Goal: Task Accomplishment & Management: Complete application form

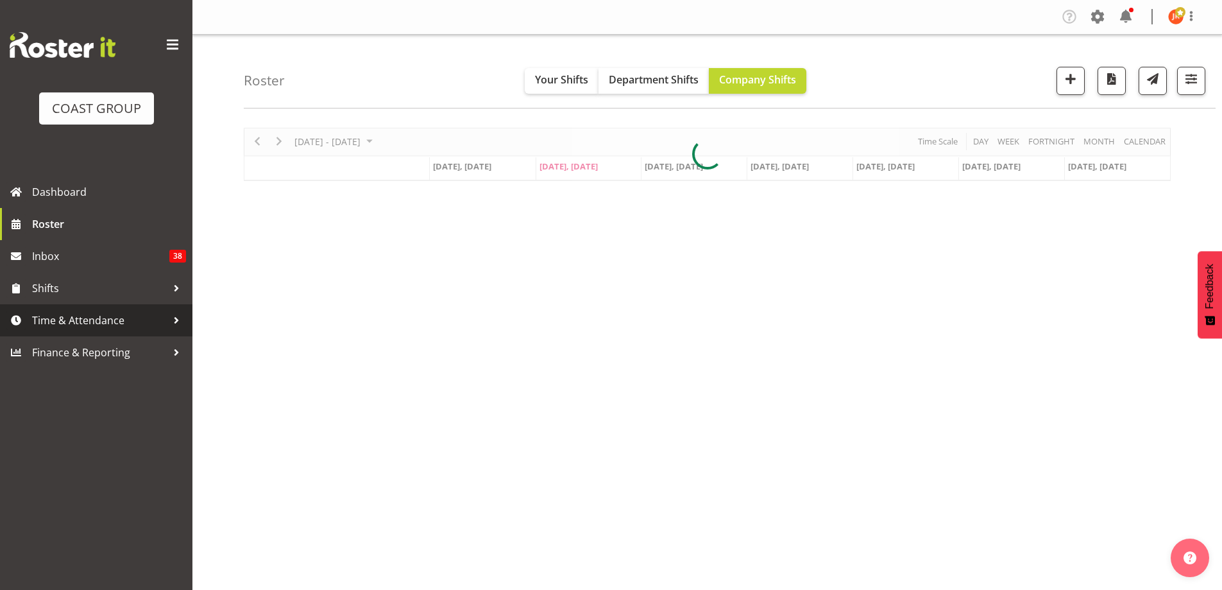
click at [51, 318] on span "Time & Attendance" at bounding box center [99, 320] width 135 height 19
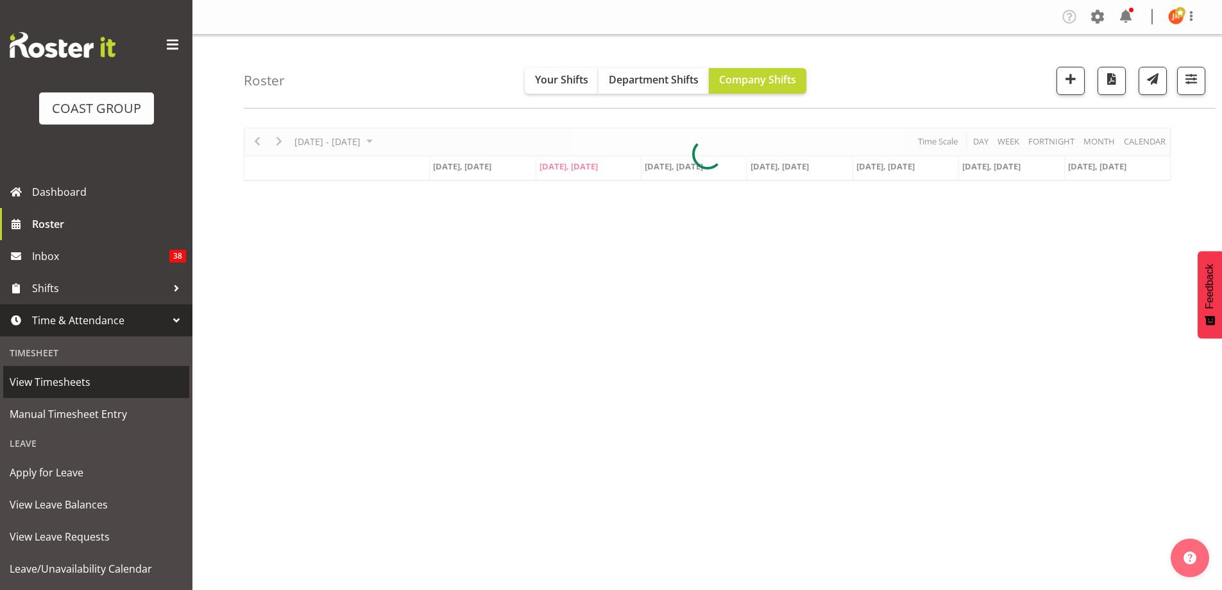
click at [59, 376] on span "View Timesheets" at bounding box center [96, 381] width 173 height 19
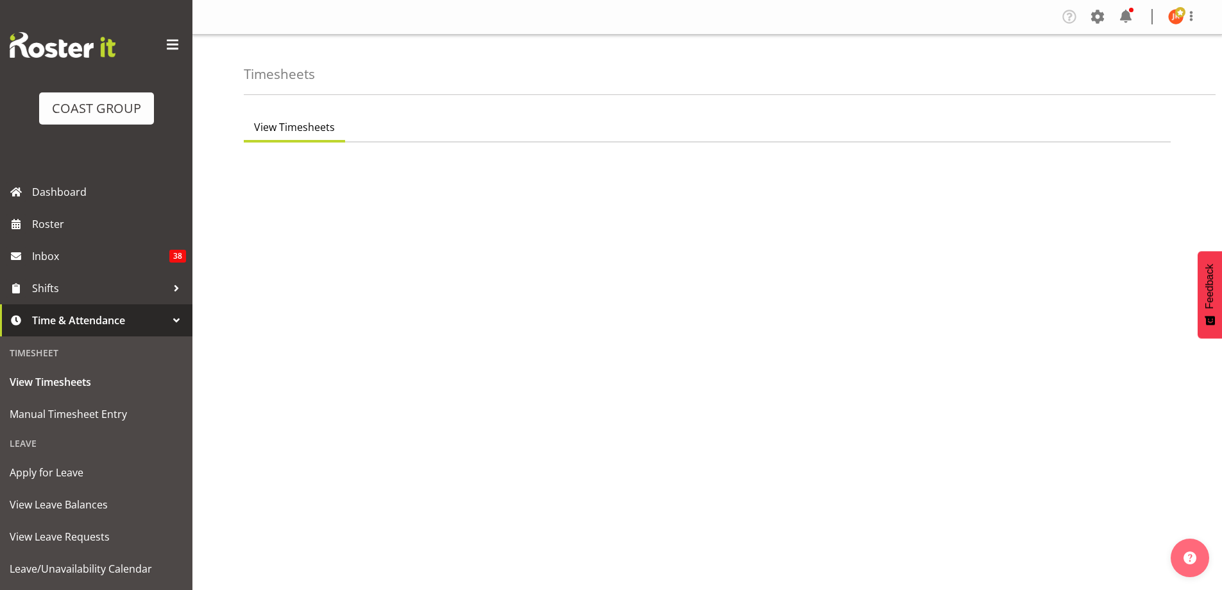
select select "7"
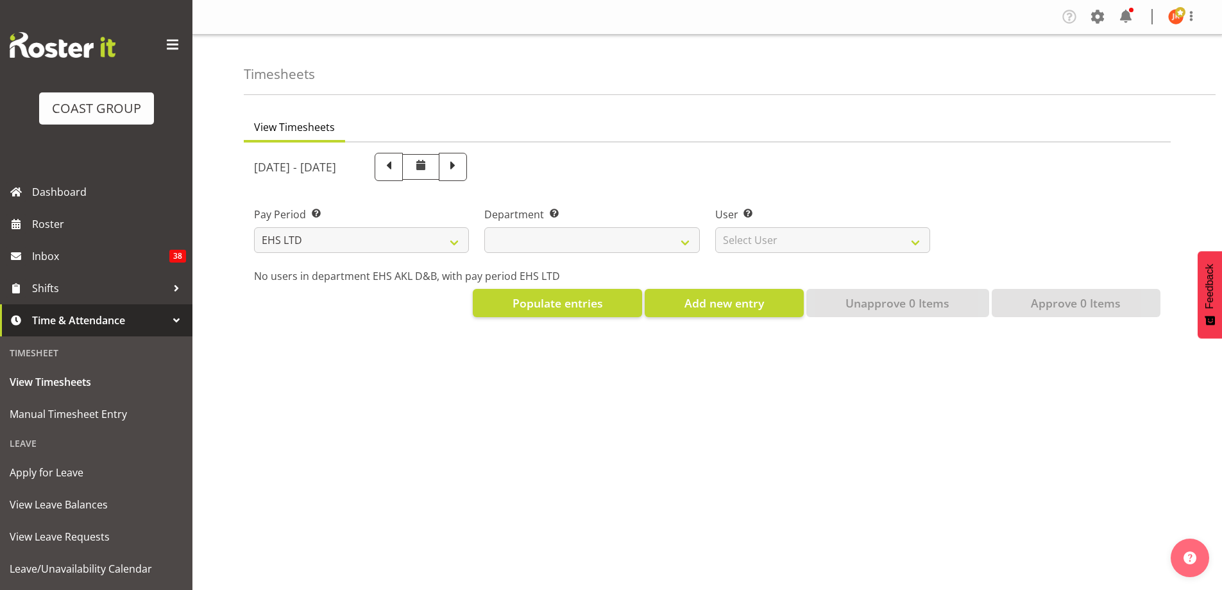
select select
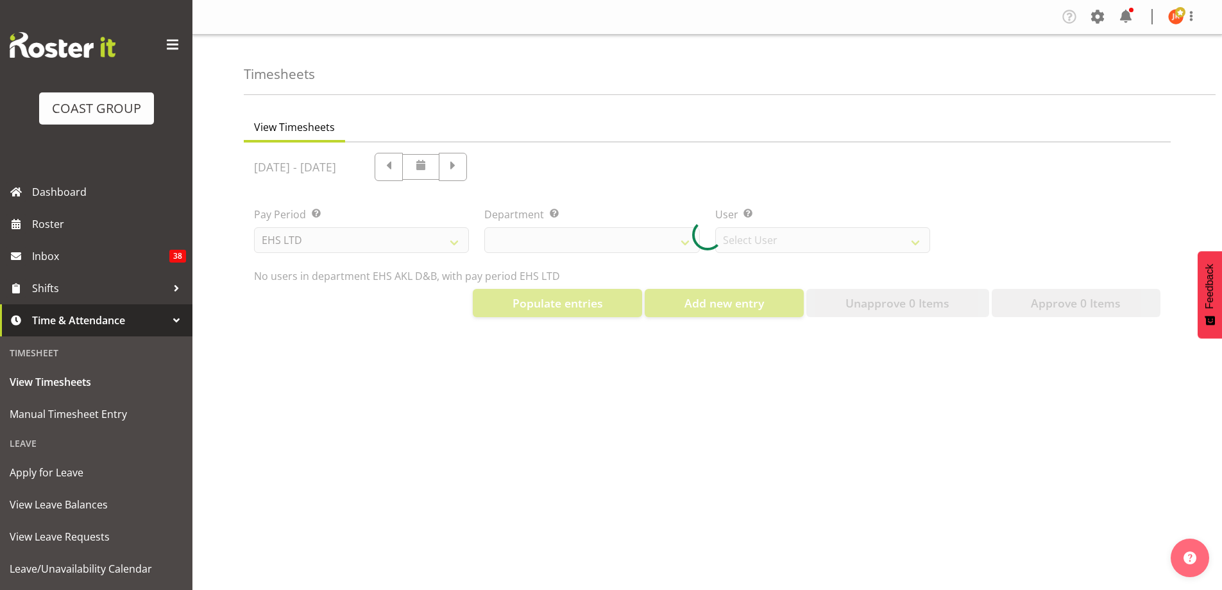
select select "3116"
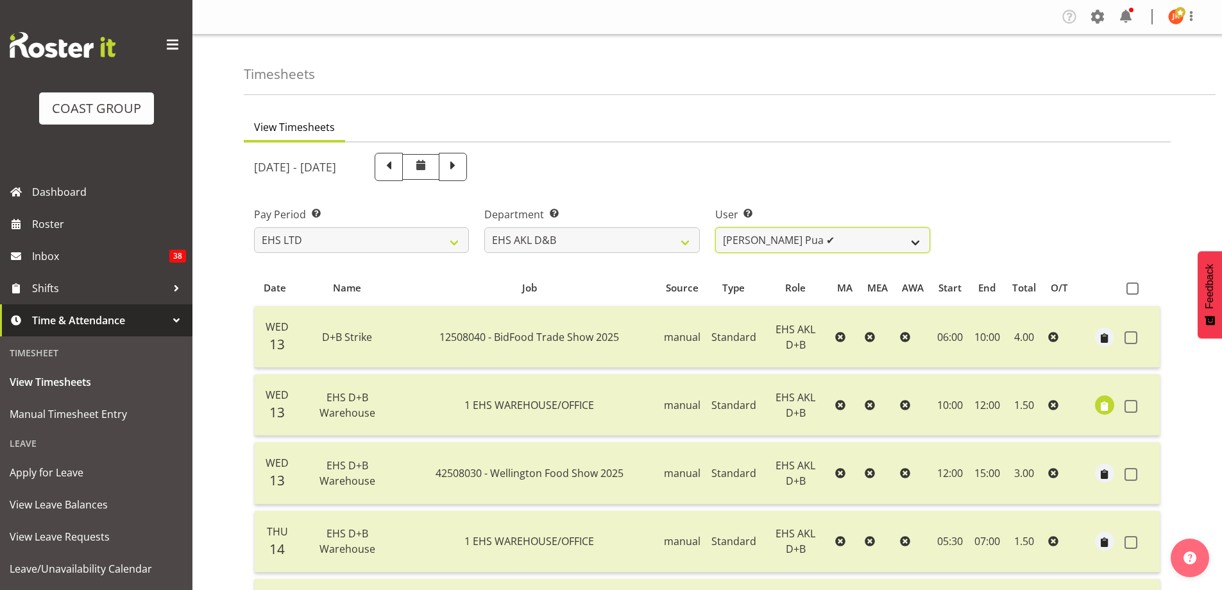
click at [922, 246] on select "Aleki Palu Pua ✔ Ben Dewes ✔ Ihaka Roberts ✔ Joe Kalantakusuwan ✔ Joel Burich ✔…" at bounding box center [822, 240] width 215 height 26
click at [915, 239] on select "Aleki Palu Pua ✔ Ben Dewes ✔ Ihaka Roberts ✔ Joe Kalantakusuwan ✔ Joel Burich ✔…" at bounding box center [822, 240] width 215 height 26
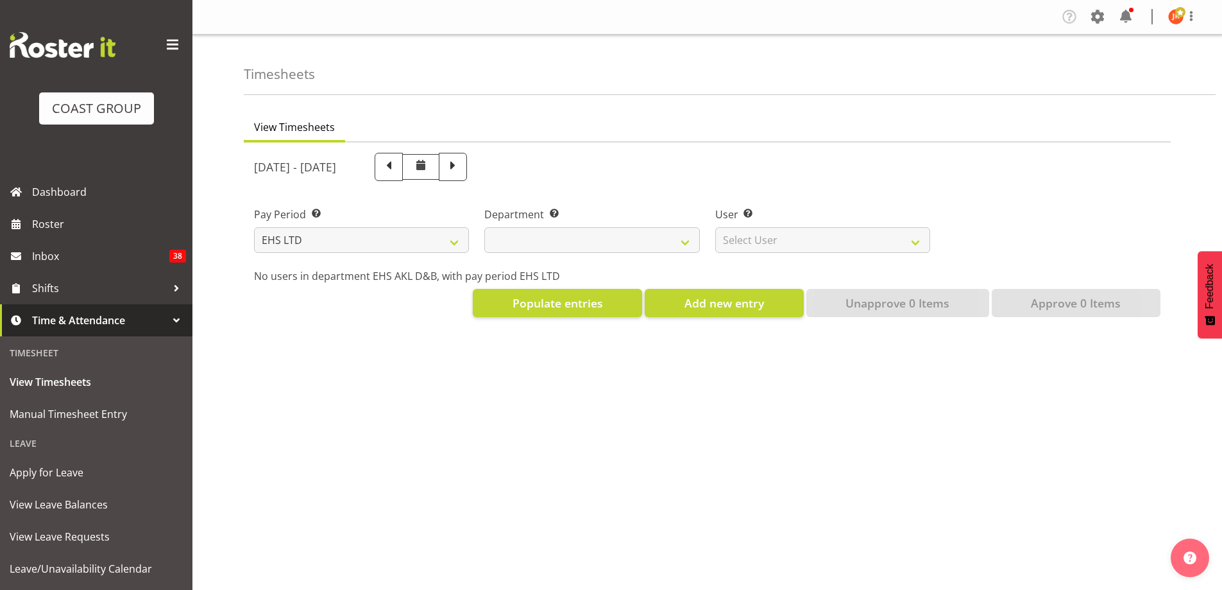
select select "7"
select select
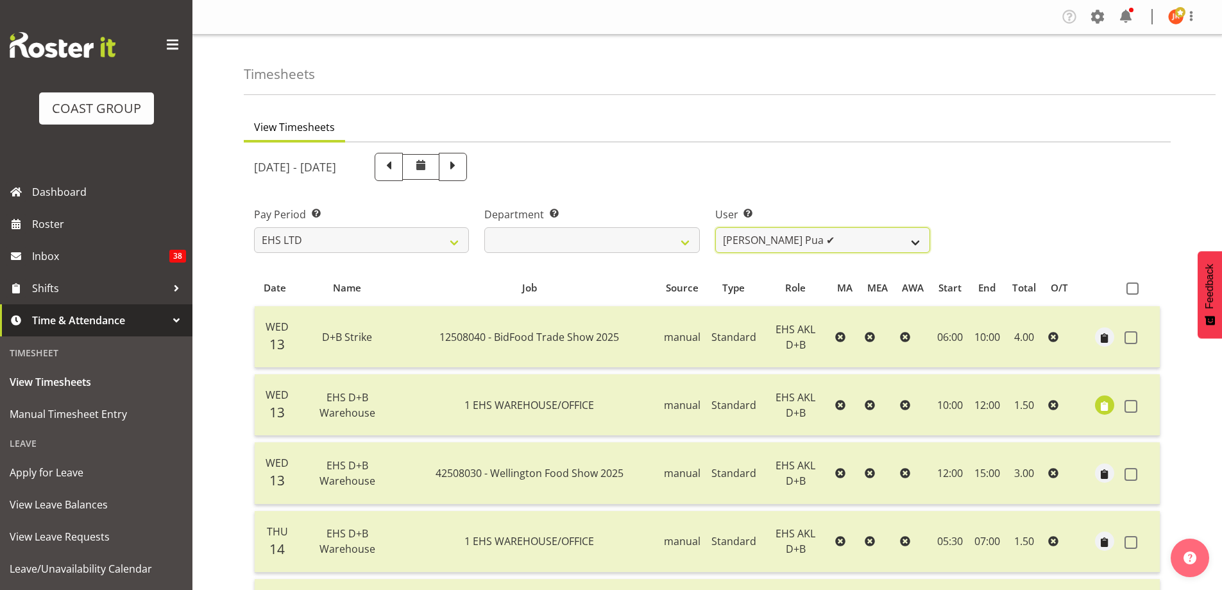
click at [919, 243] on select "Aleki Palu Pua ✔ Ben Dewes ✔ Ihaka Roberts ✔ Joe Kalantakusuwan ✔ Joel Burich ✔…" at bounding box center [822, 240] width 215 height 26
select select "11865"
click at [715, 227] on select "Aleki Palu Pua ✔ Ben Dewes ✔ Ihaka Roberts ✔ Joe Kalantakusuwan ✔ Joel Burich ✔…" at bounding box center [822, 240] width 215 height 26
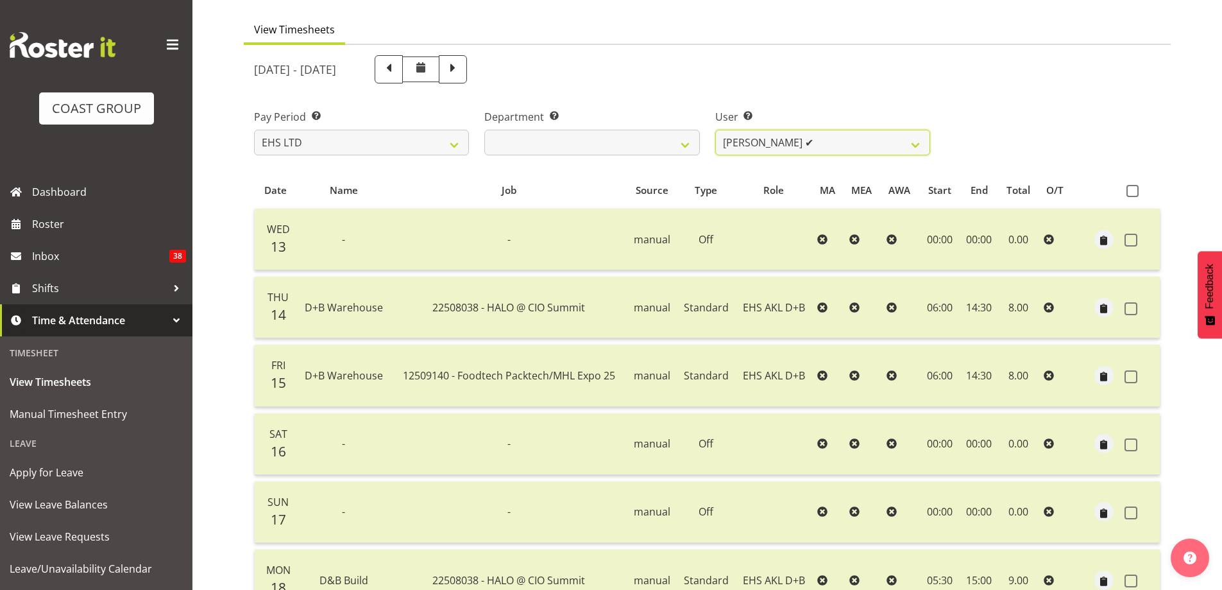
scroll to position [97, 0]
click at [461, 70] on span at bounding box center [453, 68] width 17 height 17
select select
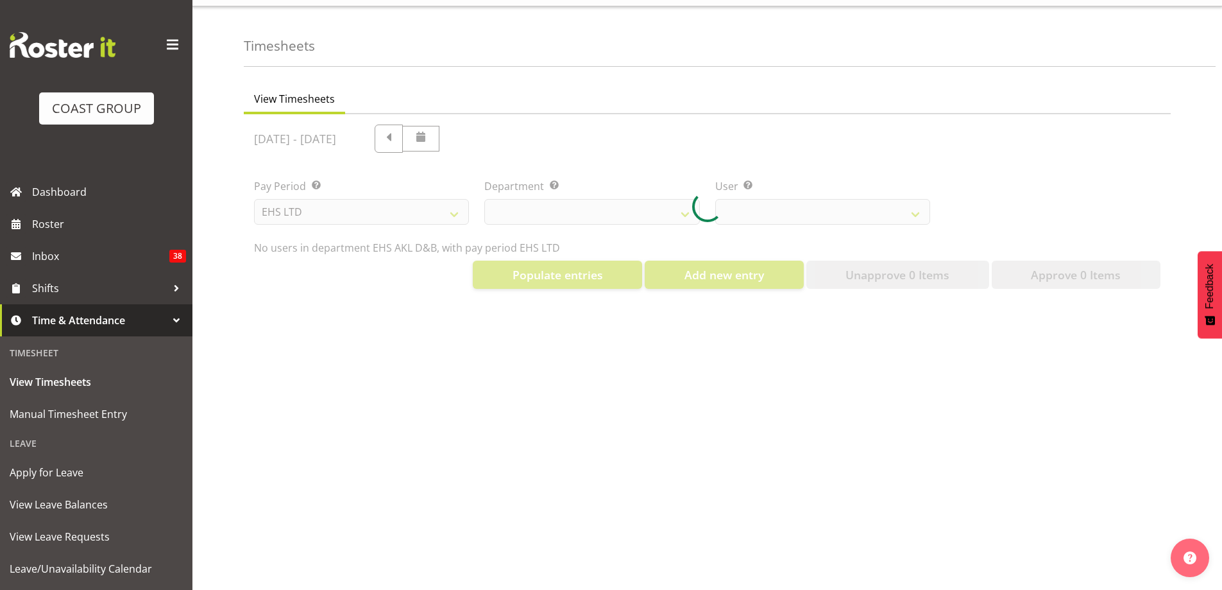
select select "11865"
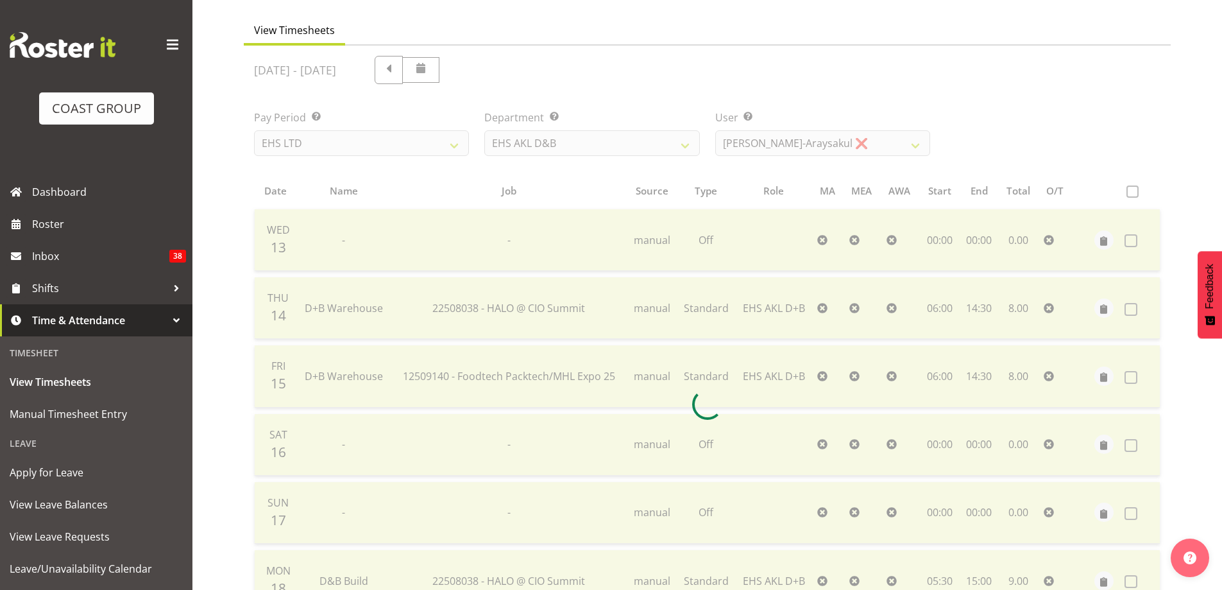
scroll to position [38, 0]
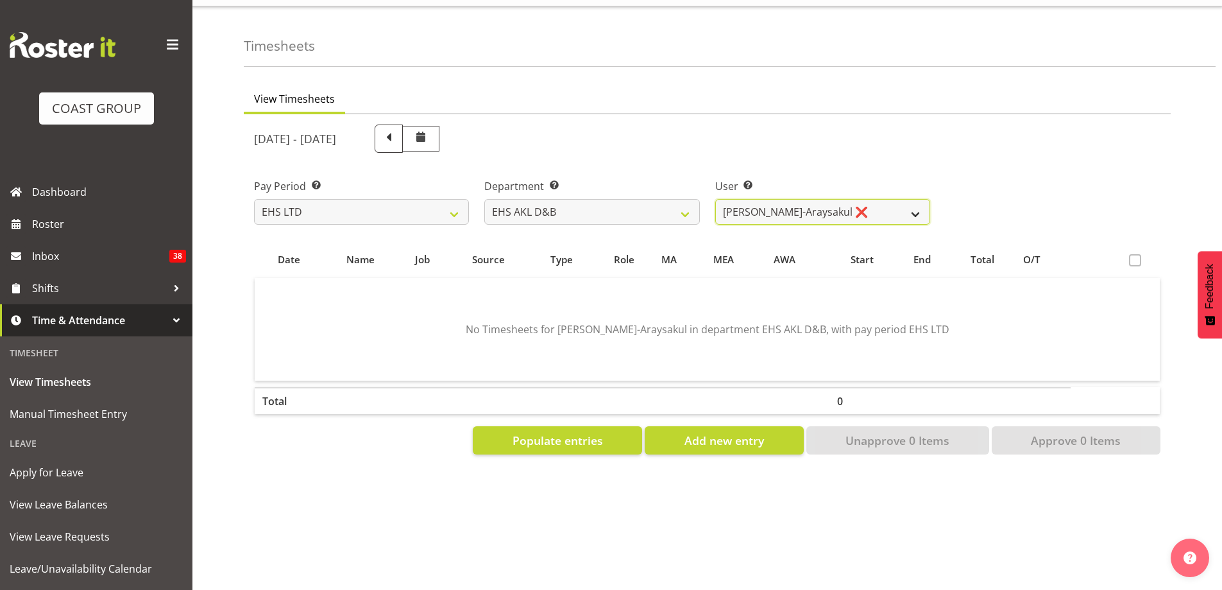
click at [919, 205] on select "Aleki Palu Pua ❌ Ben Dewes ❌ Ihaka Roberts ❌ Joe Kalantakusuwan ❌ Joel Burich ❌…" at bounding box center [822, 212] width 215 height 26
click at [953, 132] on div "[DATE] - [DATE]" at bounding box center [707, 139] width 922 height 44
click at [717, 432] on span "Add new entry" at bounding box center [725, 440] width 80 height 17
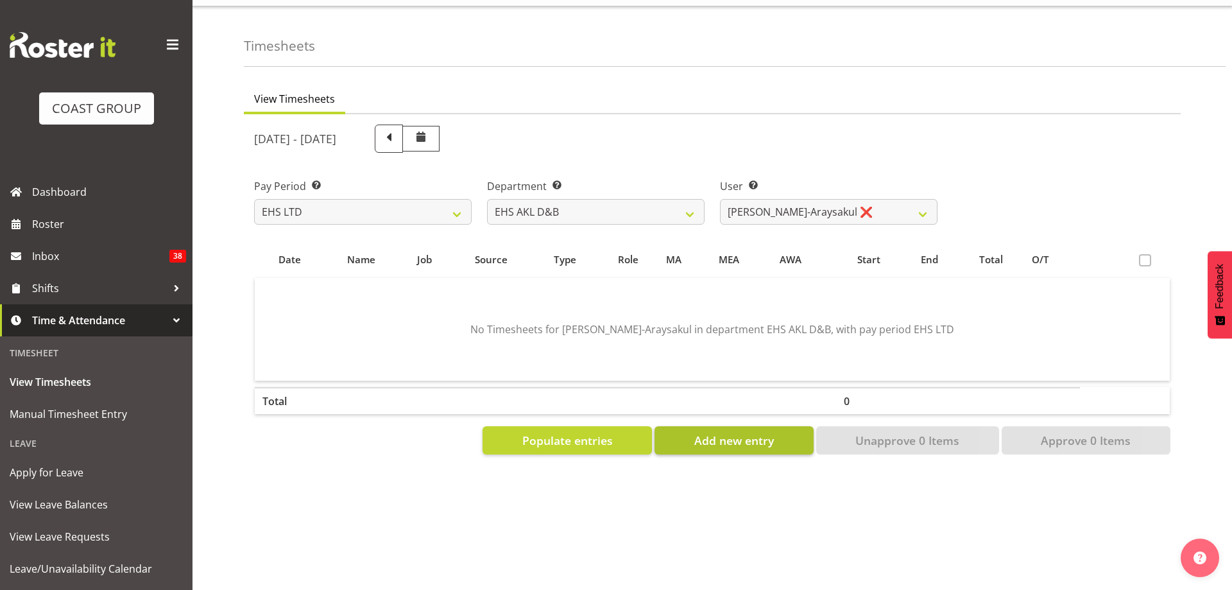
select select
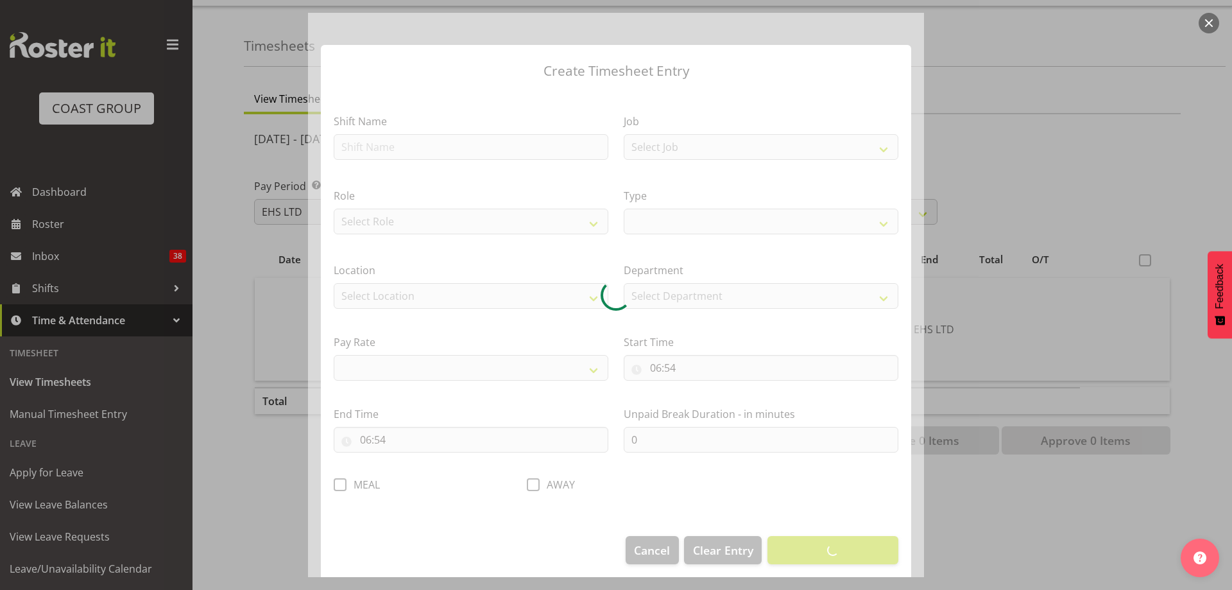
select select
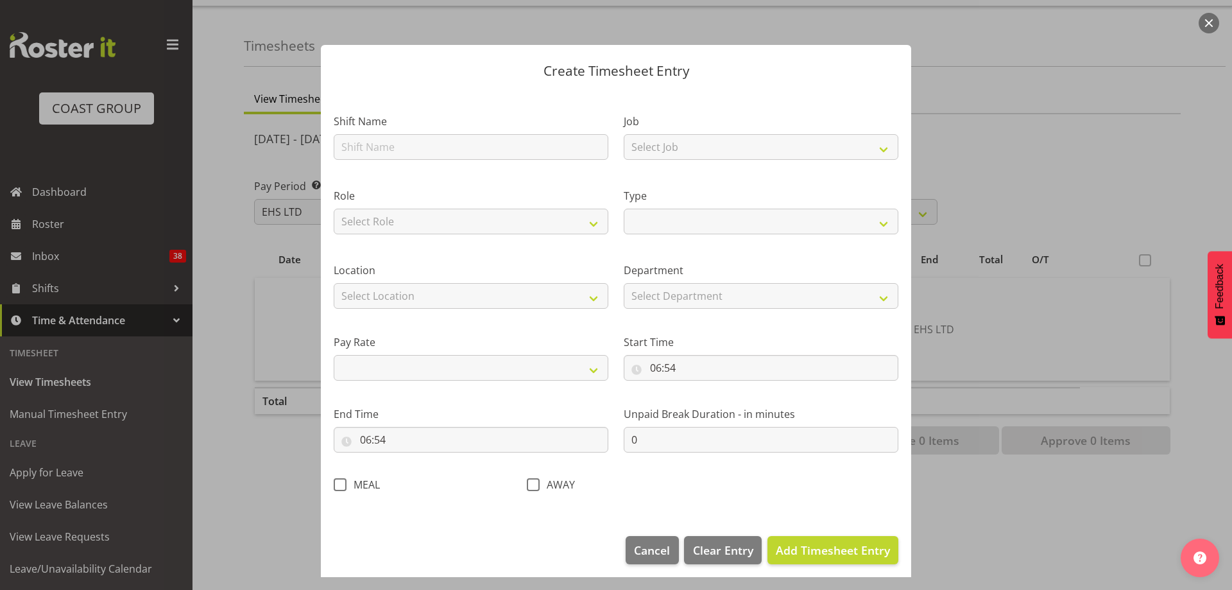
click at [1205, 25] on button "button" at bounding box center [1208, 23] width 21 height 21
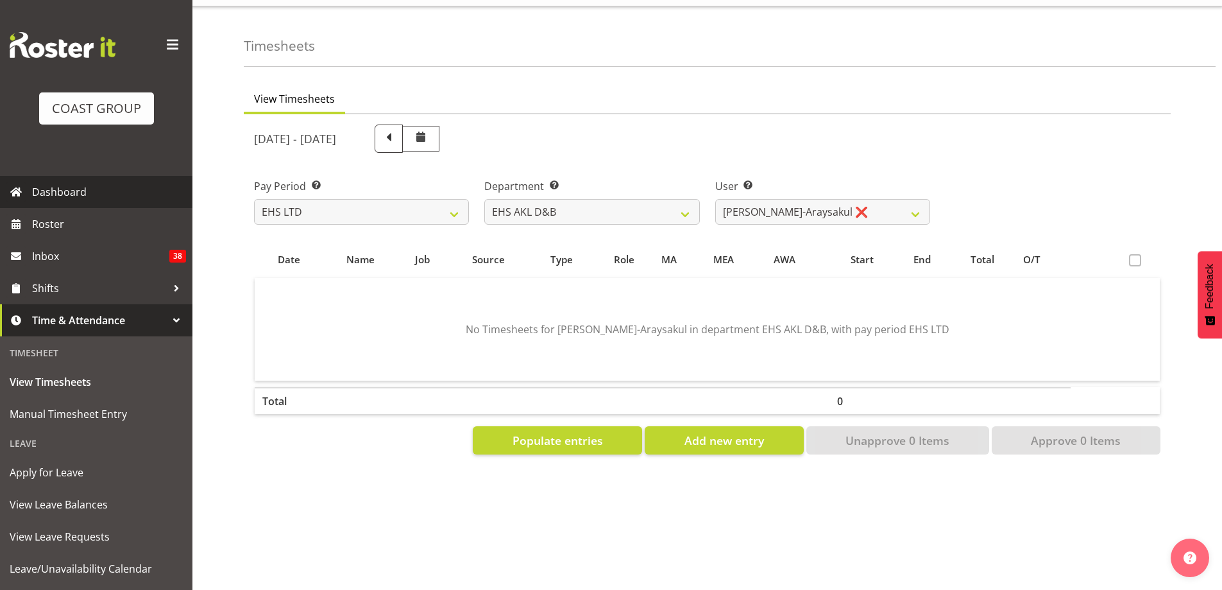
click at [67, 196] on span "Dashboard" at bounding box center [109, 191] width 154 height 19
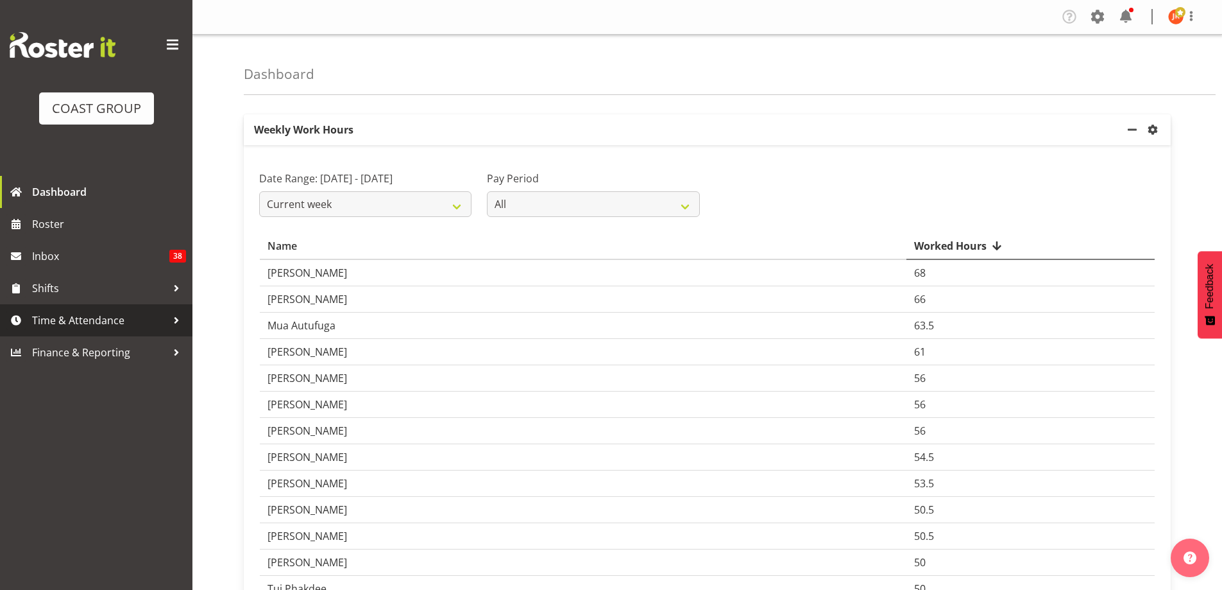
click at [101, 314] on span "Time & Attendance" at bounding box center [99, 320] width 135 height 19
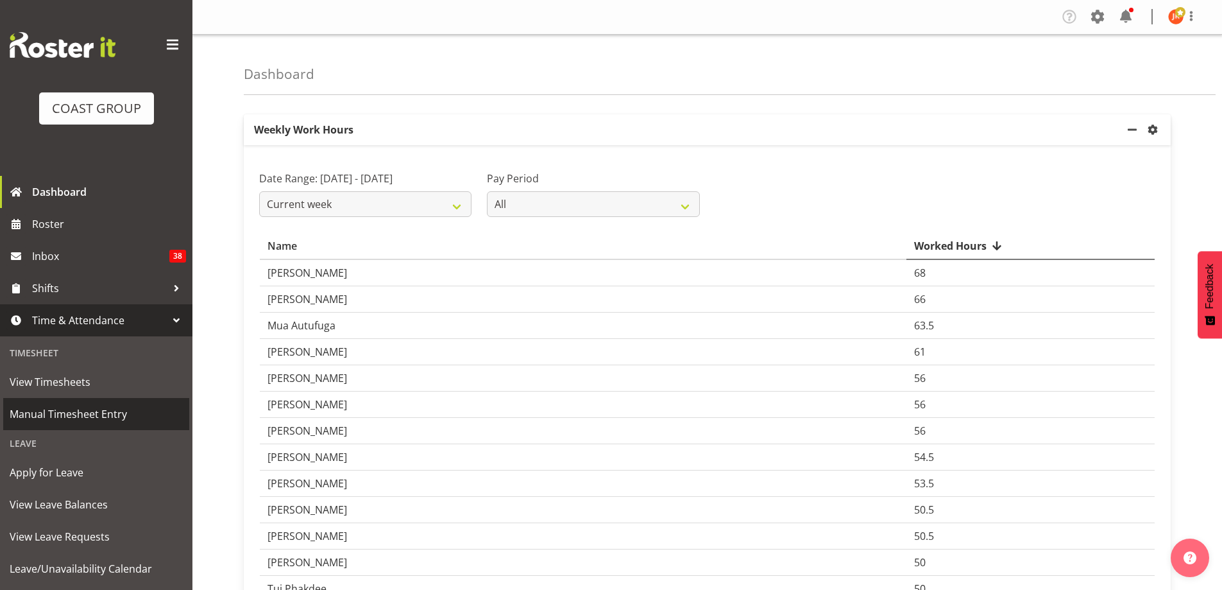
click at [86, 418] on span "Manual Timesheet Entry" at bounding box center [96, 413] width 173 height 19
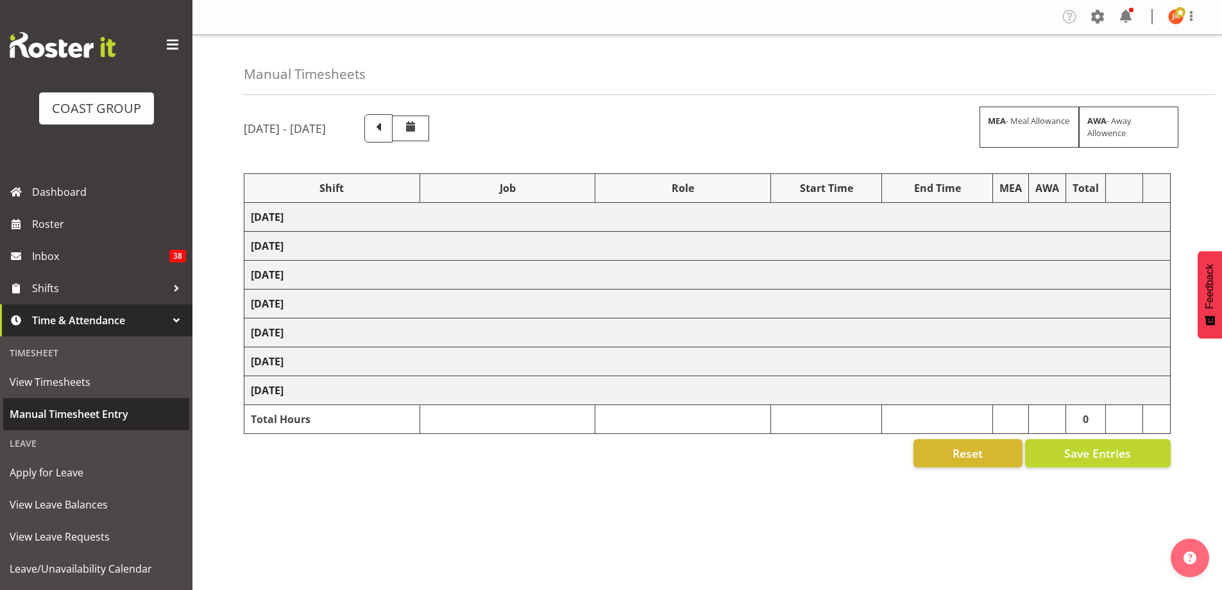
select select "39823"
select select "69"
select select "24997"
select select "8309"
select select "39823"
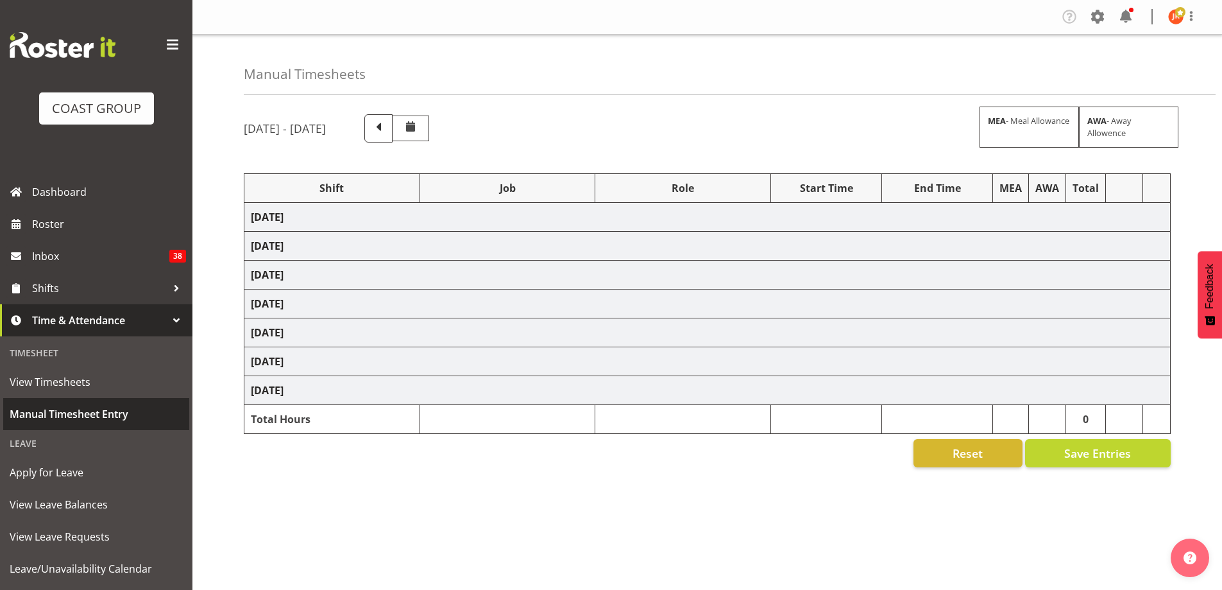
select select "69"
select select "39823"
select select "69"
select select "63251"
select select "8309"
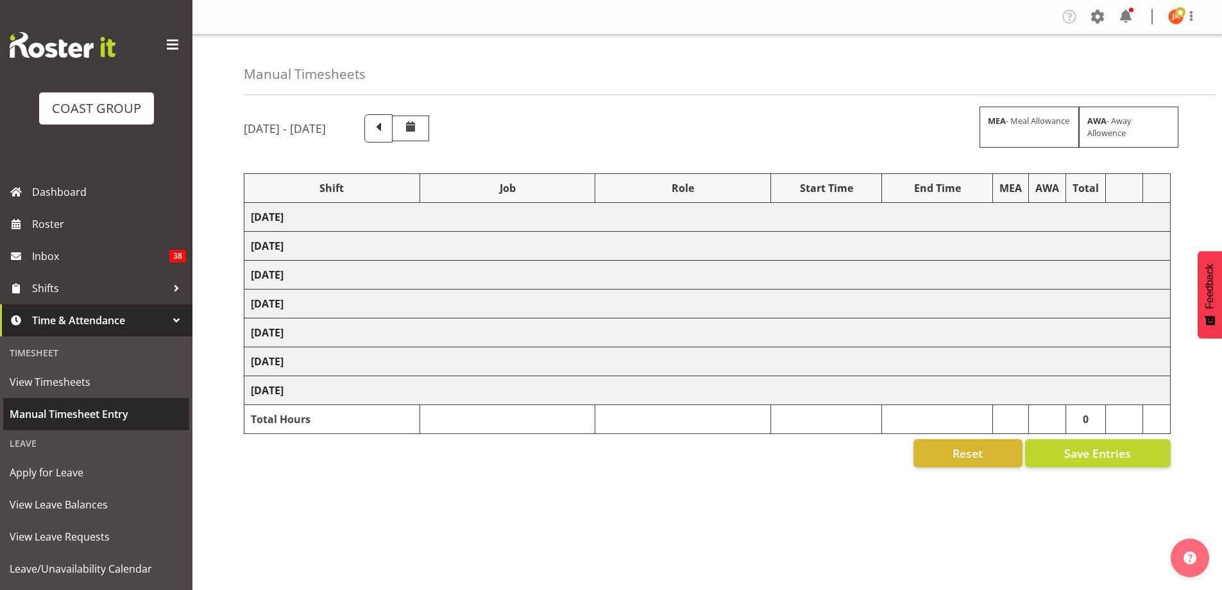
select select "40079"
select select "8309"
select select "40079"
select select "9196"
select select "40079"
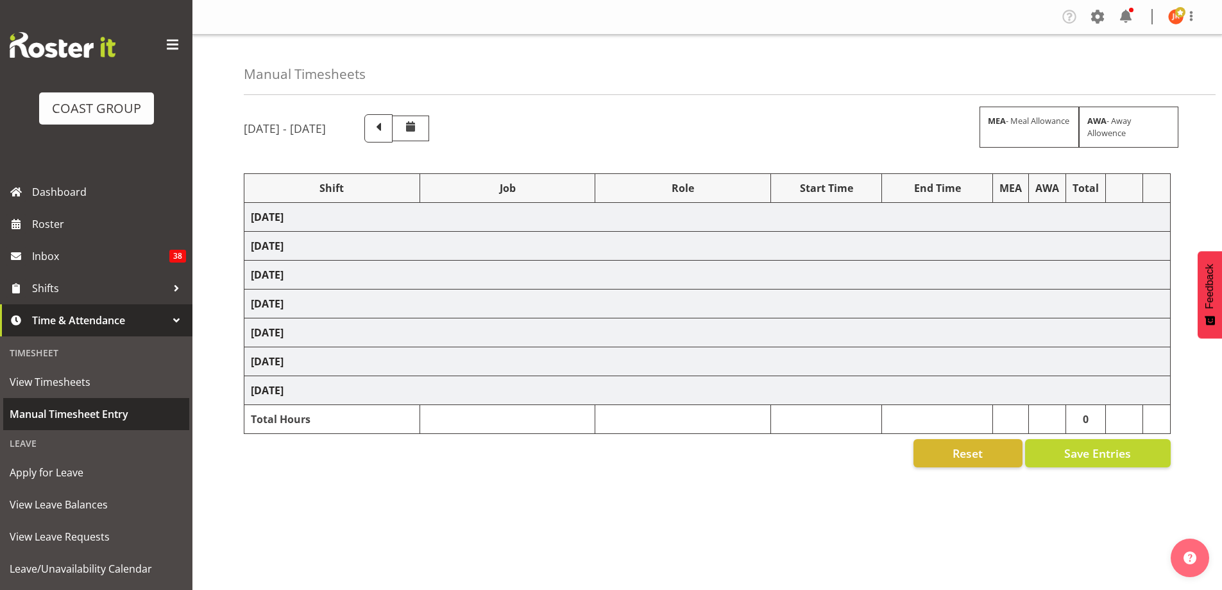
select select "9196"
select select "63941"
select select "8309"
select select "39823"
select select "69"
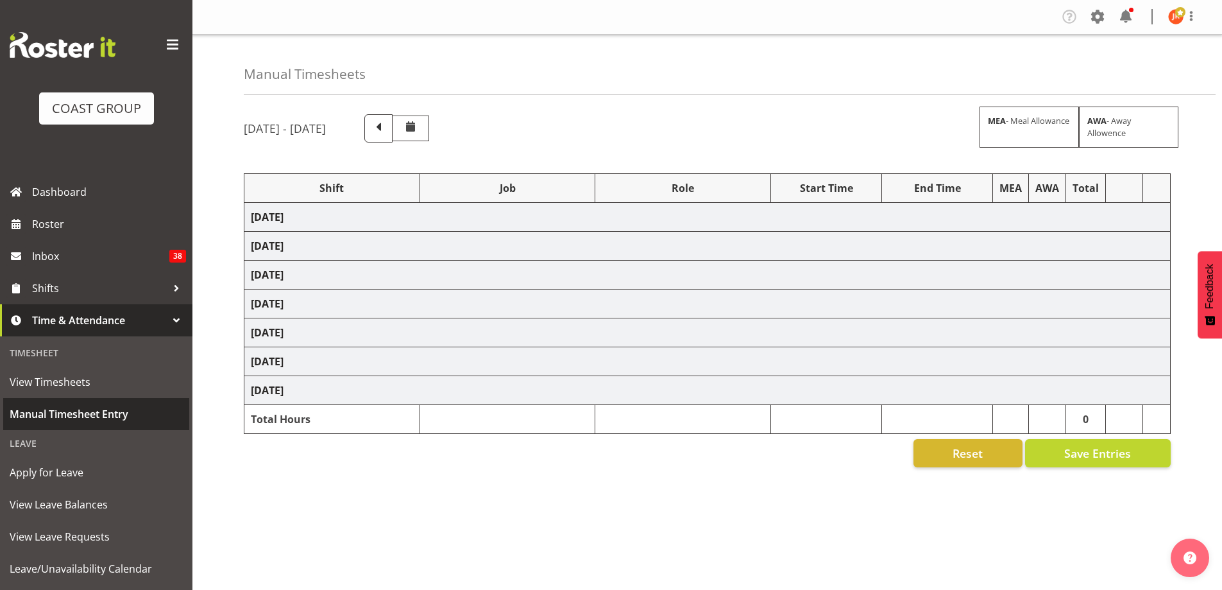
select select "39823"
select select "69"
select select "39823"
select select "69"
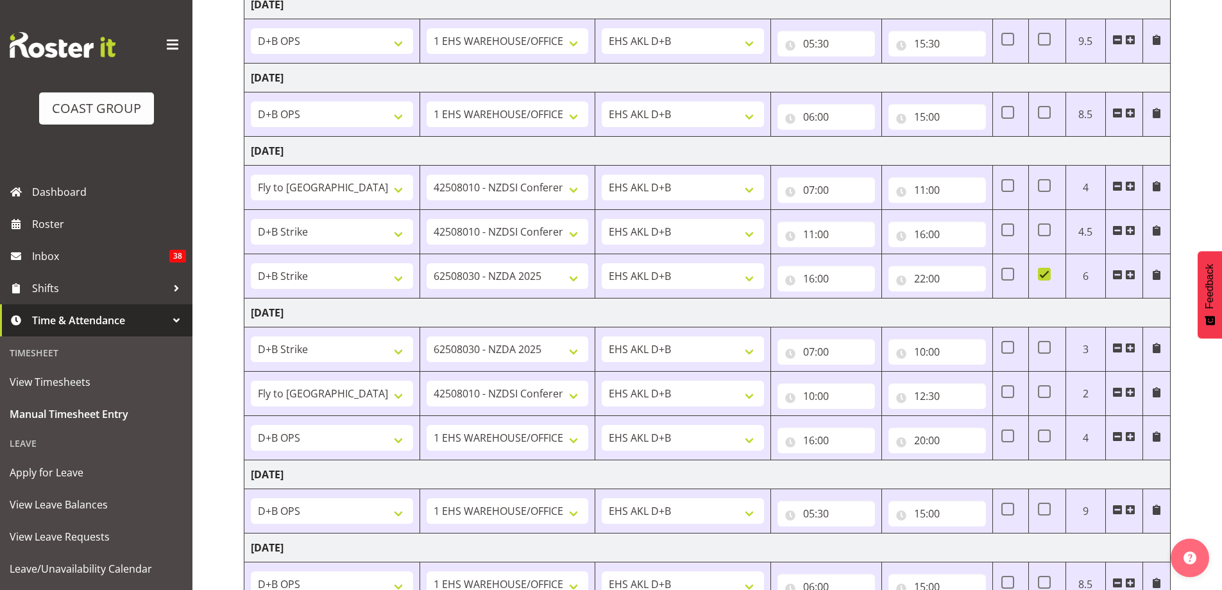
scroll to position [428, 0]
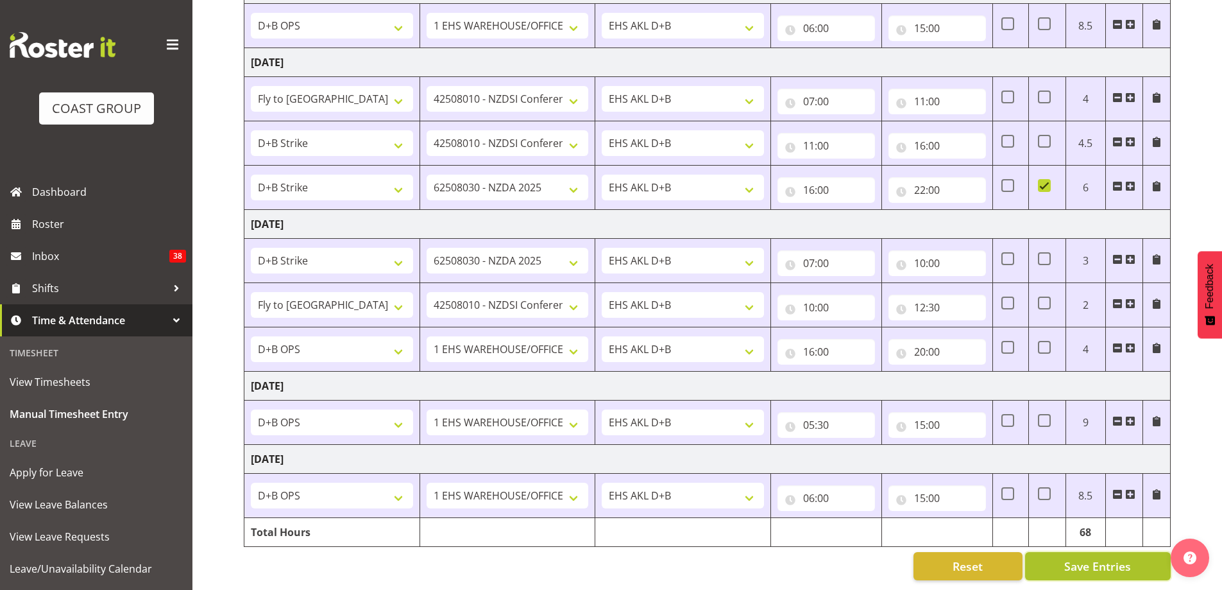
click at [1117, 558] on span "Save Entries" at bounding box center [1097, 566] width 67 height 17
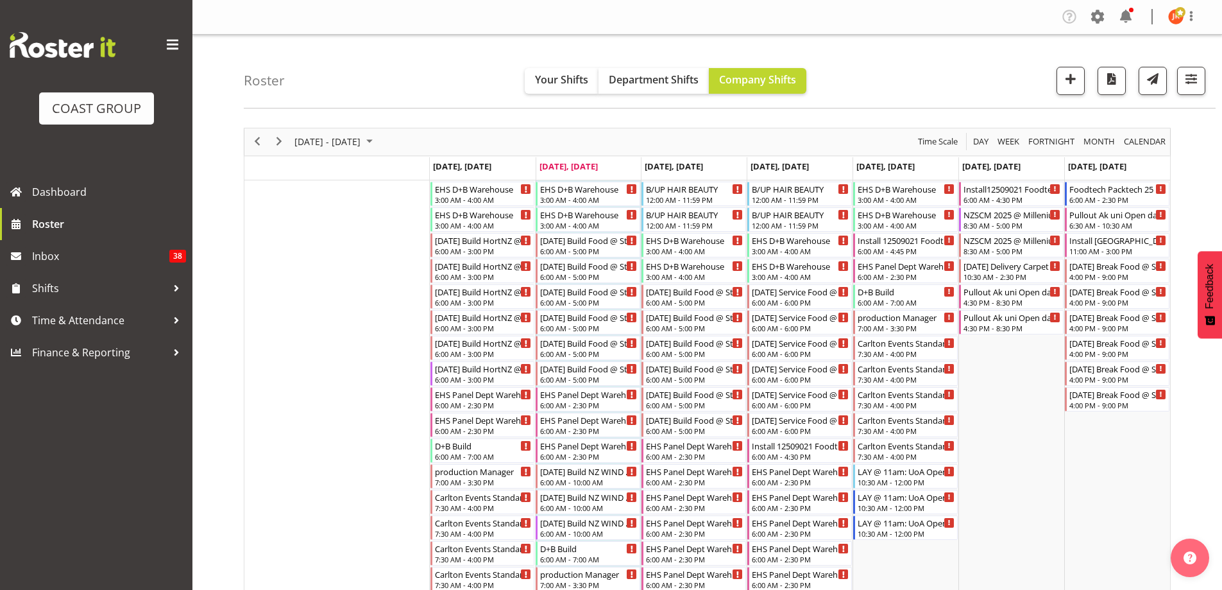
click at [168, 47] on span at bounding box center [172, 45] width 21 height 21
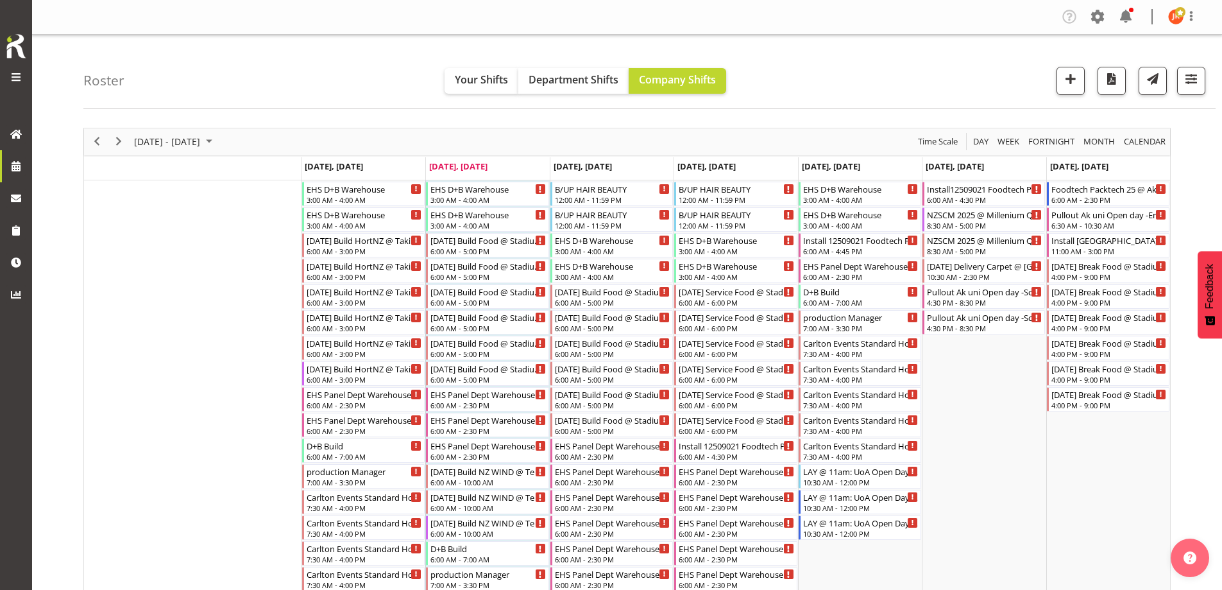
click at [18, 24] on div "COAST GROUP" at bounding box center [16, 59] width 32 height 118
click at [22, 79] on span at bounding box center [15, 76] width 15 height 15
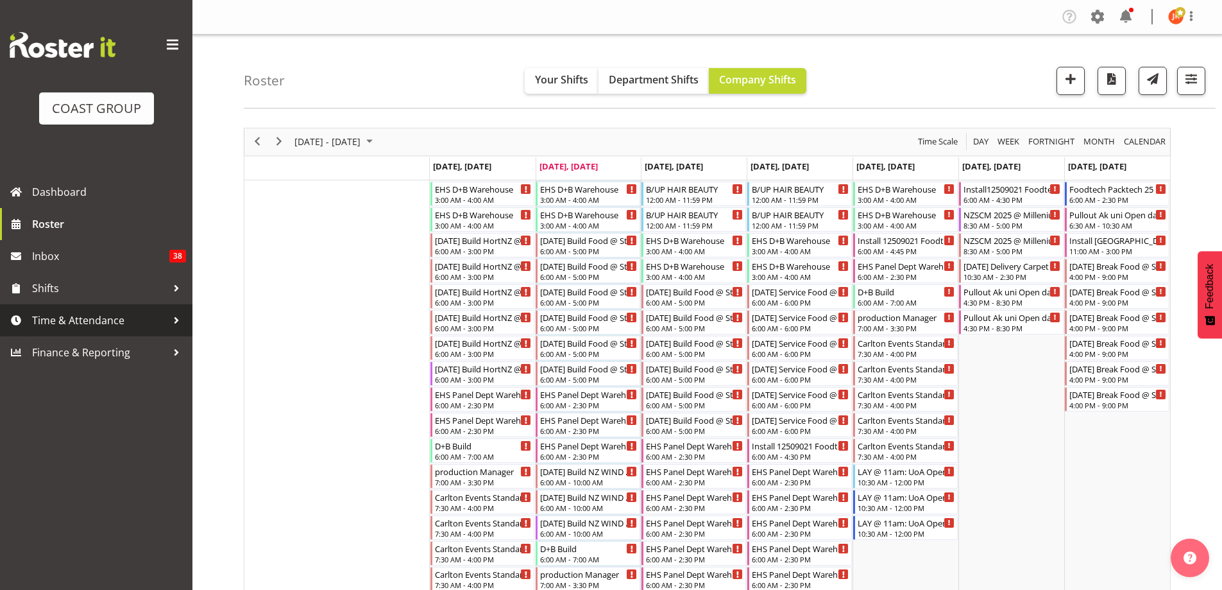
click at [98, 321] on span "Time & Attendance" at bounding box center [99, 320] width 135 height 19
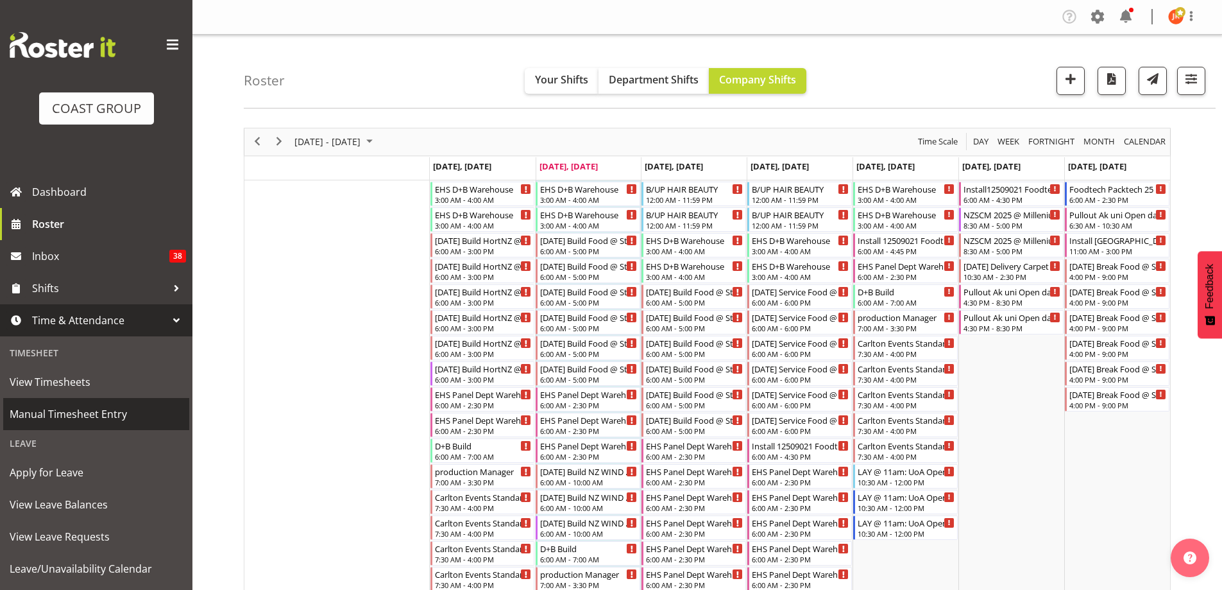
click at [61, 411] on span "Manual Timesheet Entry" at bounding box center [96, 413] width 173 height 19
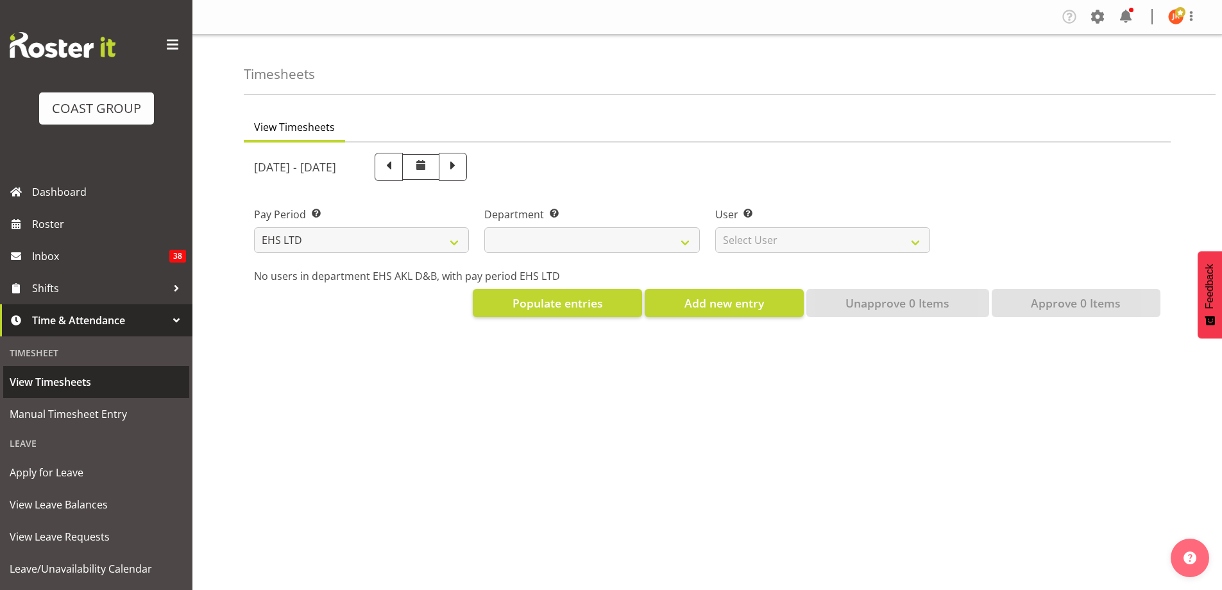
select select "7"
select select
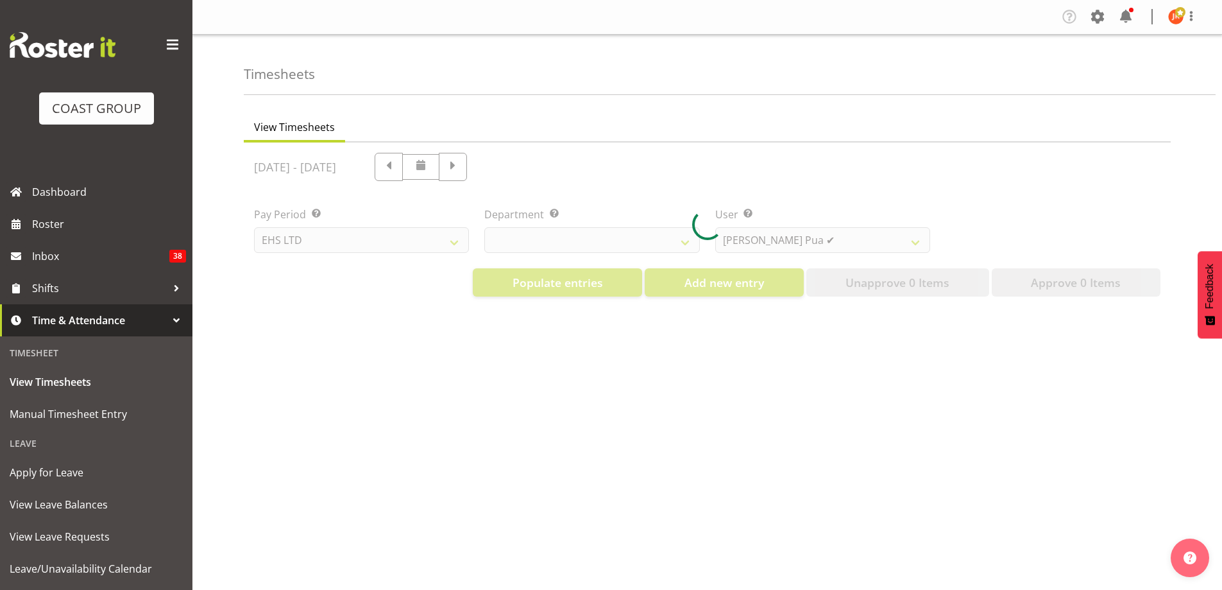
click at [917, 238] on div at bounding box center [707, 224] width 927 height 164
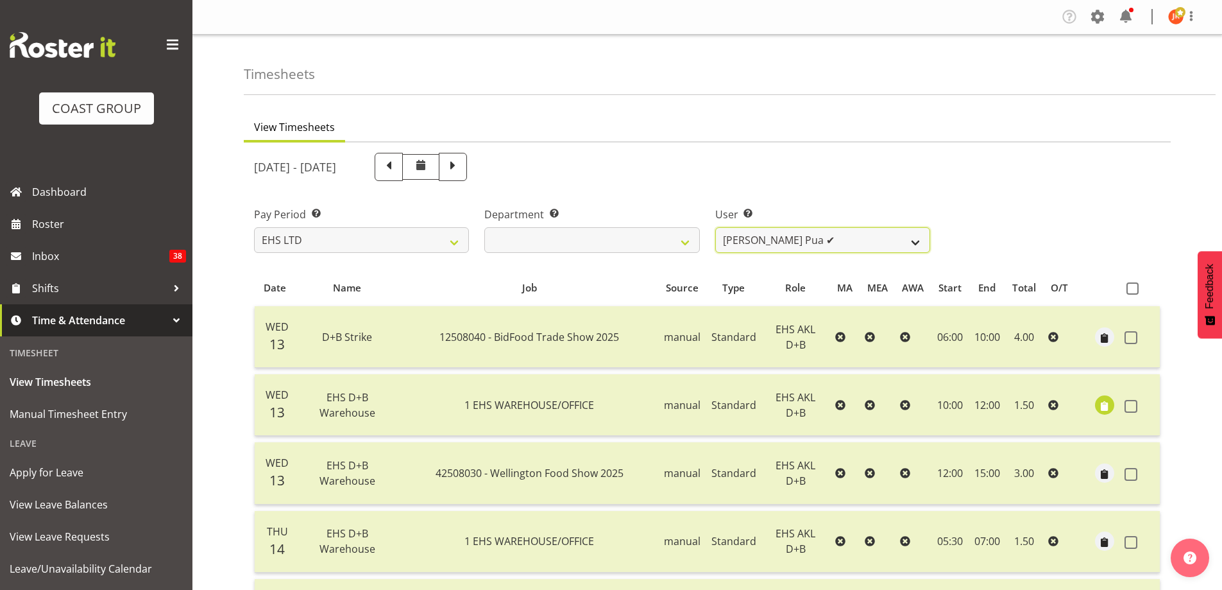
click at [847, 241] on select "[PERSON_NAME] Pua ✔ [PERSON_NAME] ✔ [PERSON_NAME] [PERSON_NAME] ✔ [PERSON_NAME]…" at bounding box center [822, 240] width 215 height 26
select select "11865"
click at [715, 227] on select "[PERSON_NAME] Pua ✔ [PERSON_NAME] ✔ [PERSON_NAME] [PERSON_NAME] ✔ [PERSON_NAME]…" at bounding box center [822, 240] width 215 height 26
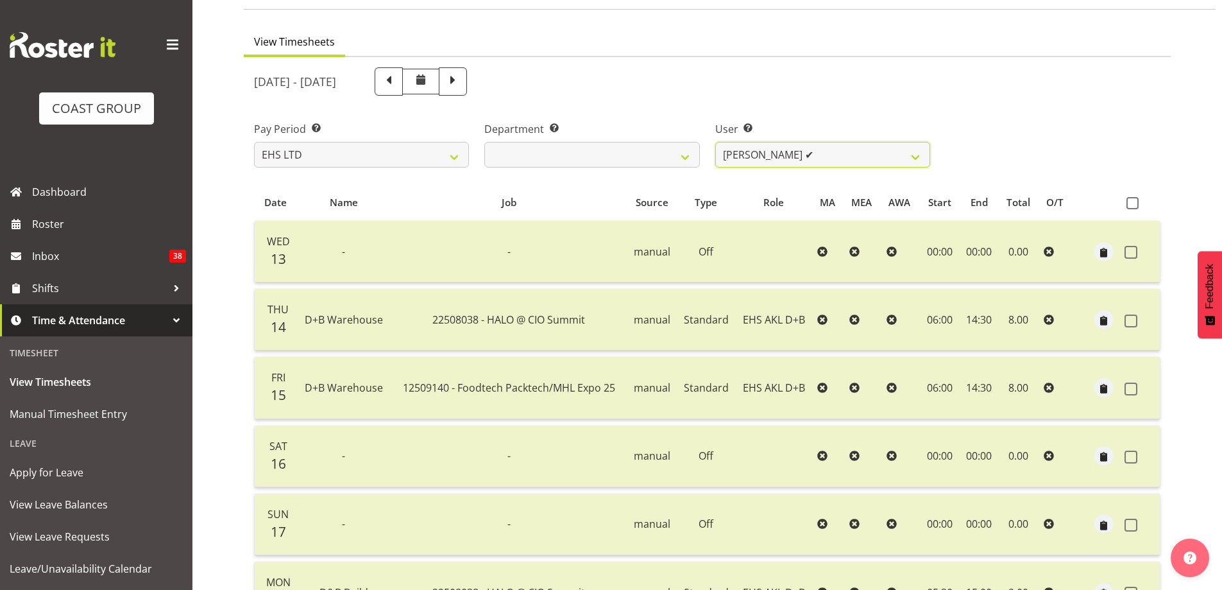
scroll to position [64, 0]
